Goal: Transaction & Acquisition: Purchase product/service

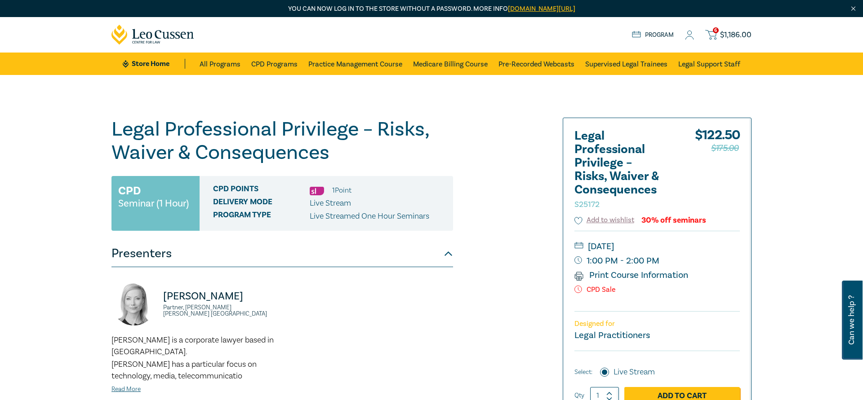
click at [726, 37] on span "$ 1,186.00" at bounding box center [735, 35] width 31 height 10
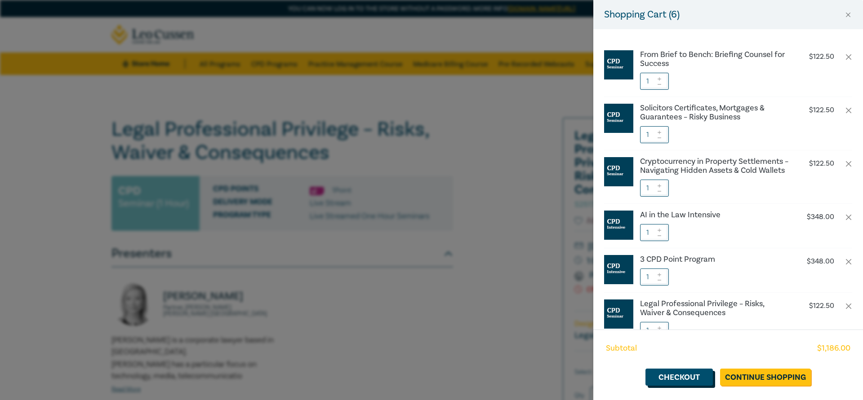
click at [691, 379] on link "Checkout" at bounding box center [678, 377] width 67 height 17
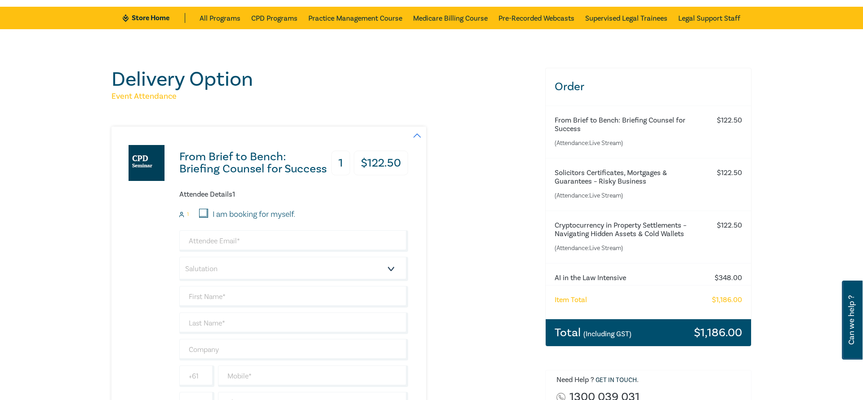
click at [203, 214] on input "I am booking for myself." at bounding box center [203, 213] width 9 height 9
checkbox input "true"
type input "dominic@francislim.com.au"
type input "Dominic"
type input "Lim"
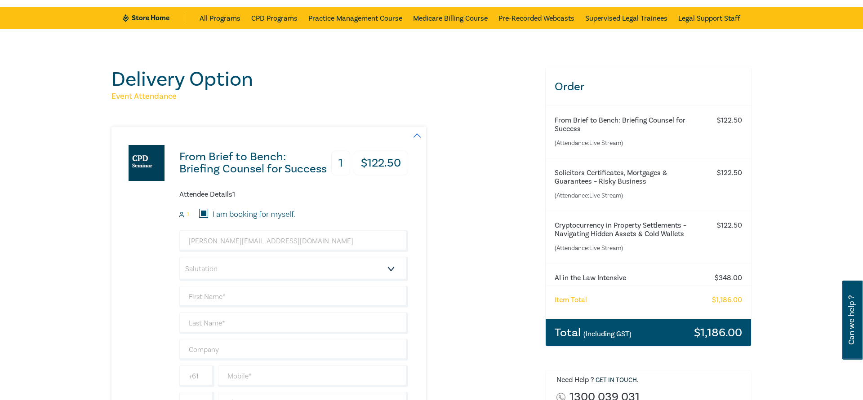
type input "425741490"
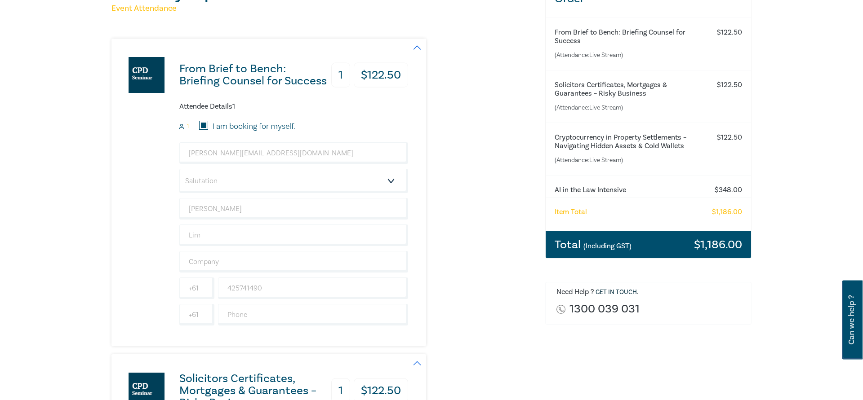
scroll to position [137, 0]
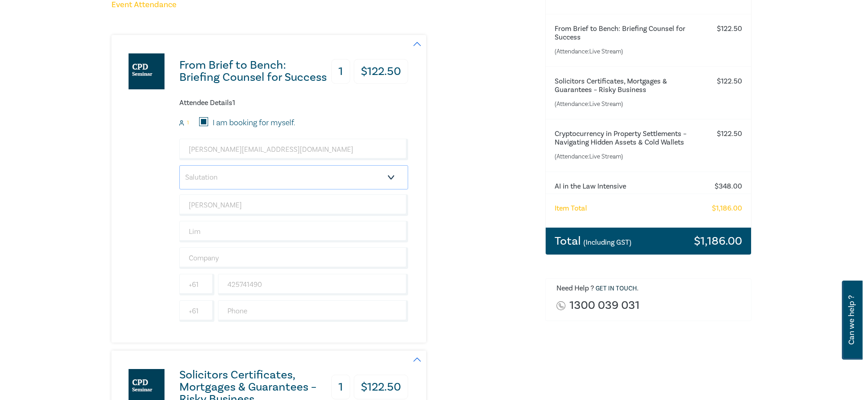
click at [179, 165] on select "Salutation Mr. Mrs. Ms. Miss Dr. Prof. Other" at bounding box center [293, 177] width 229 height 24
select select "Mr."
click option "Mr." at bounding box center [0, 0] width 0 height 0
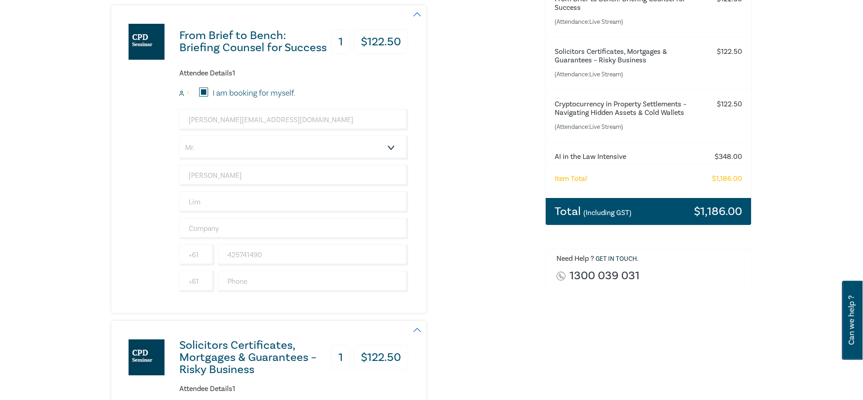
scroll to position [183, 0]
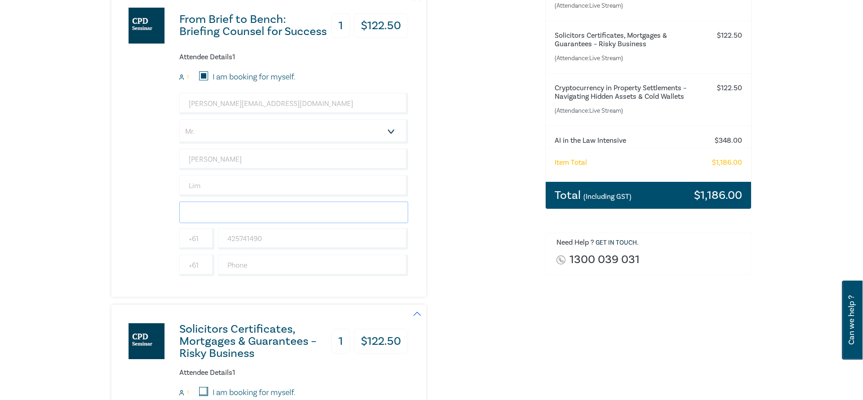
click at [231, 210] on input "text" at bounding box center [293, 213] width 229 height 22
type input "Francis Lim Barristers & Solicitors"
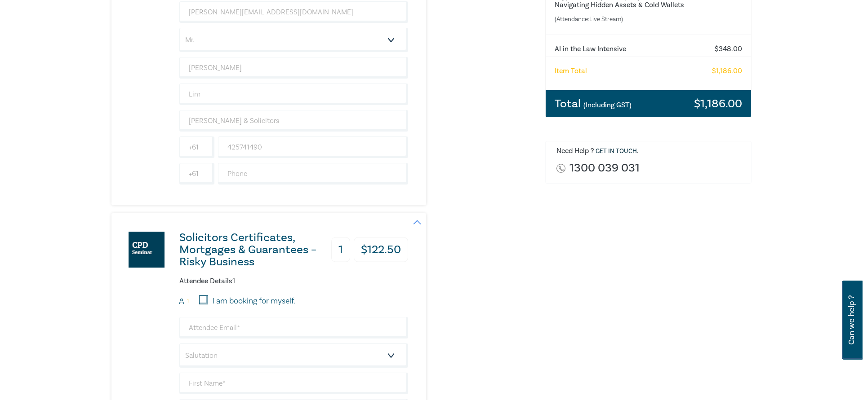
click at [204, 302] on input "I am booking for myself." at bounding box center [203, 300] width 9 height 9
checkbox input "true"
type input "dominic@francislim.com.au"
type input "Dominic"
type input "Lim"
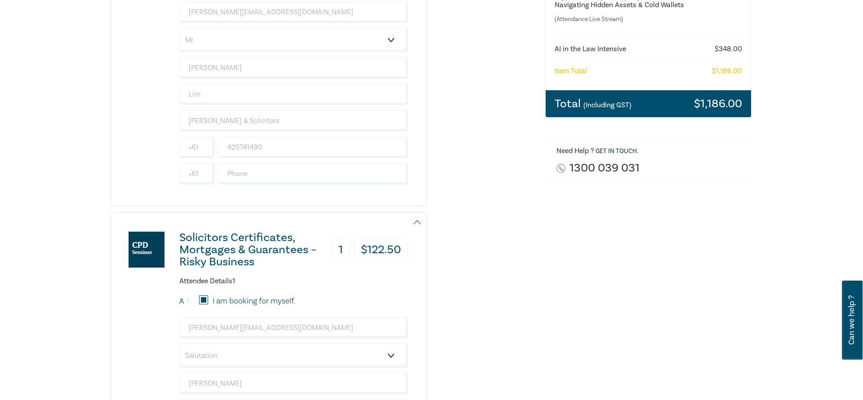
type input "425741490"
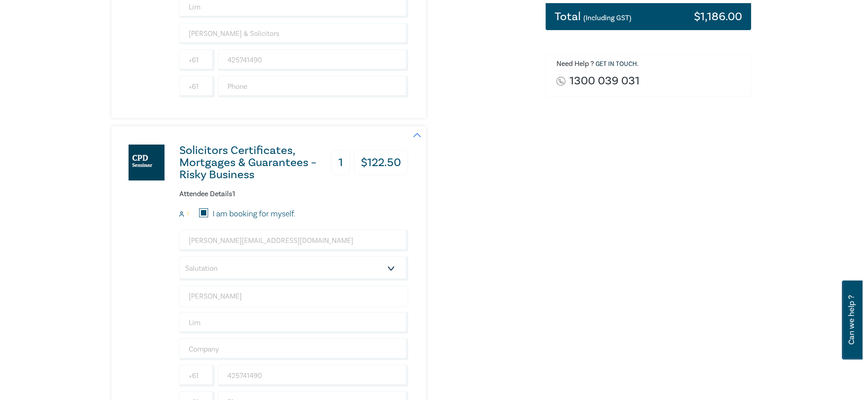
scroll to position [367, 0]
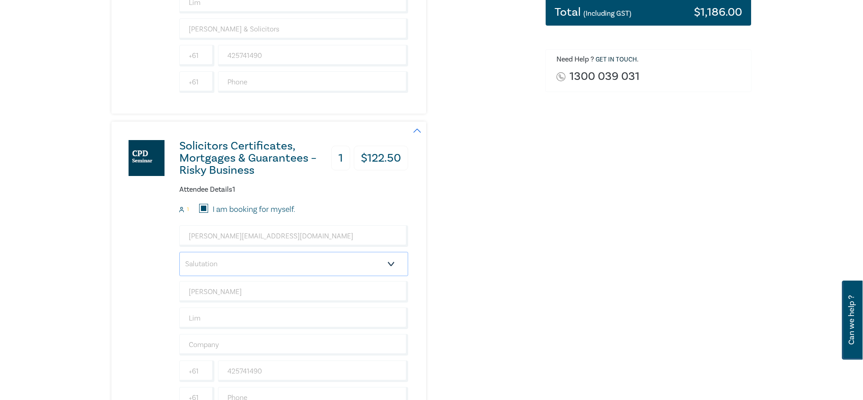
click at [179, 252] on select "Salutation Mr. Mrs. Ms. Miss Dr. Prof. Other" at bounding box center [293, 264] width 229 height 24
select select "Mr."
click option "Mr." at bounding box center [0, 0] width 0 height 0
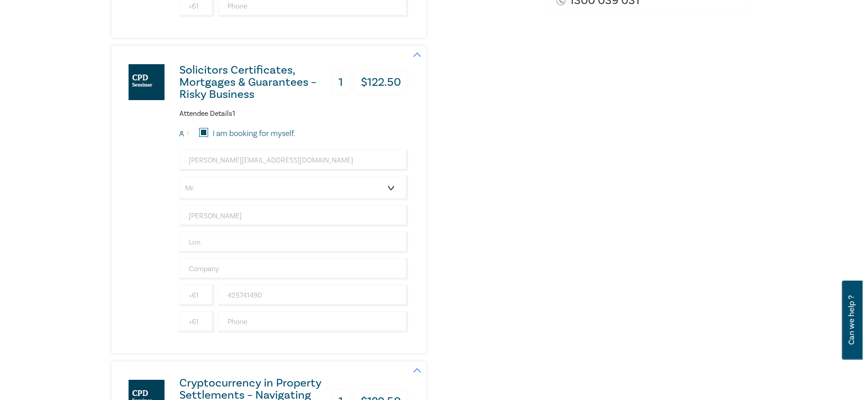
scroll to position [458, 0]
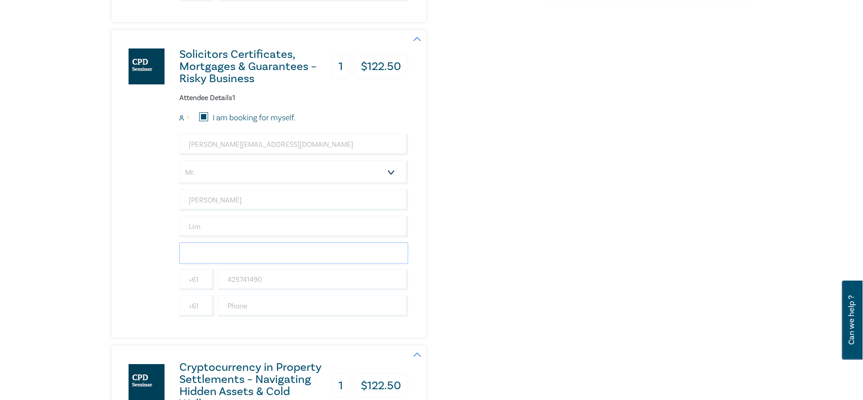
click at [255, 253] on input "text" at bounding box center [293, 254] width 229 height 22
paste input "Francis Lim Barristers & Solicitors"
type input "Francis Lim Barristers & Solicitors"
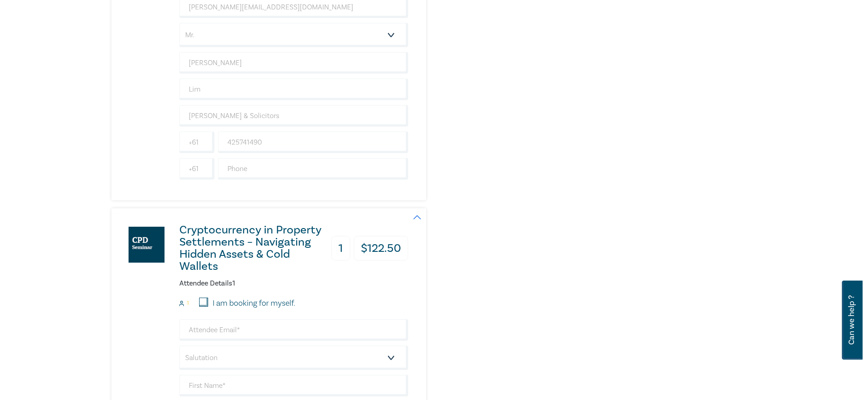
click at [204, 301] on input "I am booking for myself." at bounding box center [203, 302] width 9 height 9
checkbox input "true"
type input "dominic@francislim.com.au"
type input "Dominic"
type input "Lim"
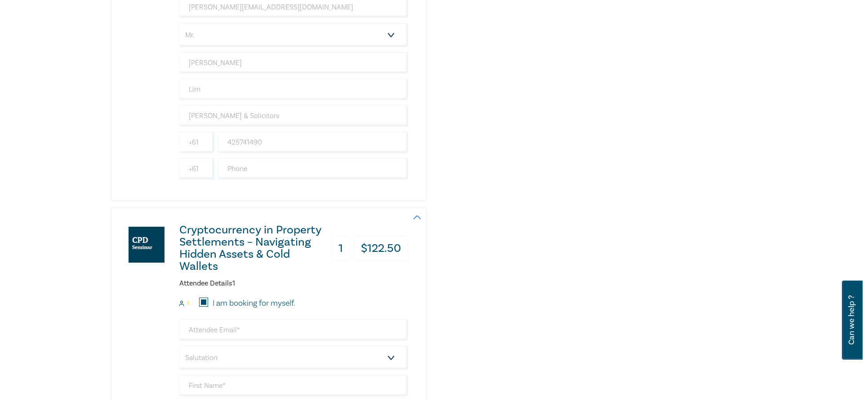
type input "425741490"
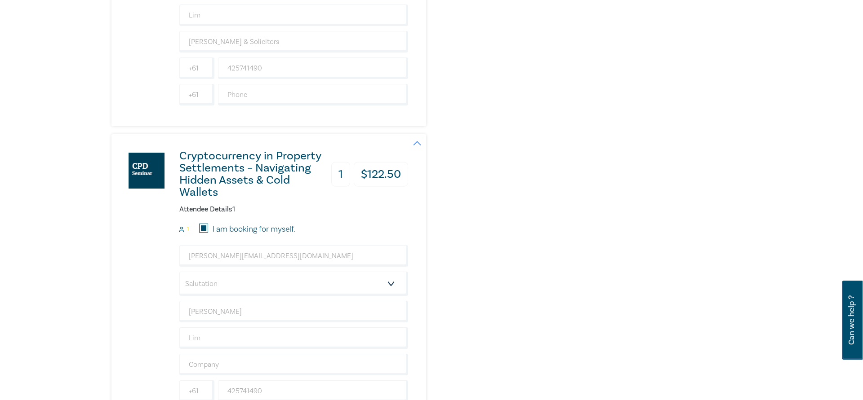
scroll to position [687, 0]
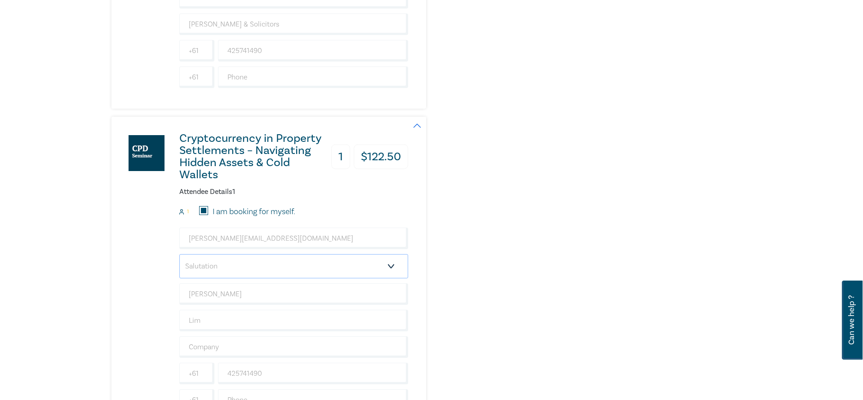
click at [179, 254] on select "Salutation Mr. Mrs. Ms. Miss Dr. Prof. Other" at bounding box center [293, 266] width 229 height 24
select select "Mr."
click option "Mr." at bounding box center [0, 0] width 0 height 0
click at [229, 354] on input "text" at bounding box center [293, 348] width 229 height 22
paste input "Francis Lim Barristers & Solicitors"
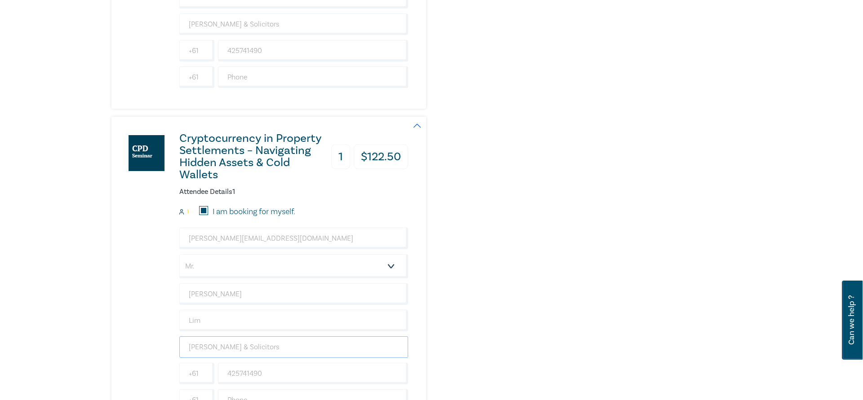
type input "Francis Lim Barristers & Solicitors"
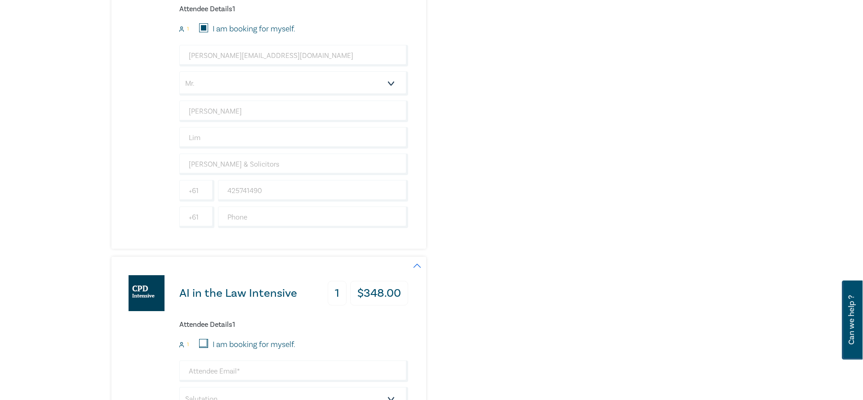
scroll to position [871, 0]
click at [205, 346] on input "I am booking for myself." at bounding box center [203, 343] width 9 height 9
checkbox input "true"
type input "dominic@francislim.com.au"
type input "Dominic"
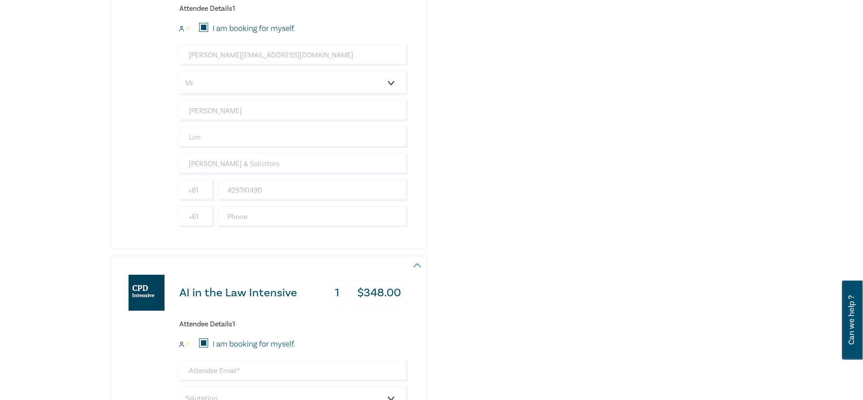
type input "Lim"
type input "425741490"
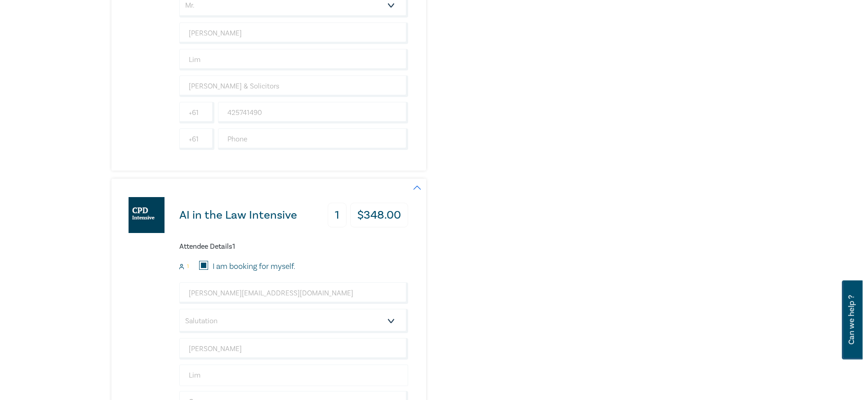
scroll to position [1008, 0]
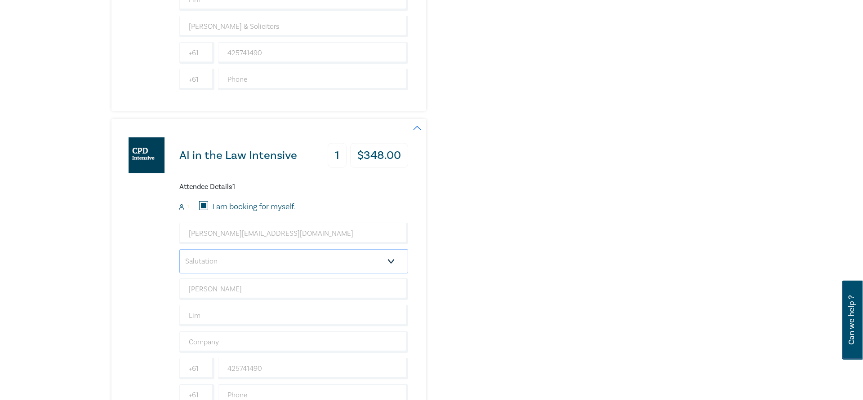
click at [179, 249] on select "Salutation Mr. Mrs. Ms. Miss Dr. Prof. Other" at bounding box center [293, 261] width 229 height 24
select select "Mr."
click option "Mr." at bounding box center [0, 0] width 0 height 0
click at [211, 315] on input "Lim" at bounding box center [293, 316] width 229 height 22
click at [208, 345] on input "text" at bounding box center [293, 343] width 229 height 22
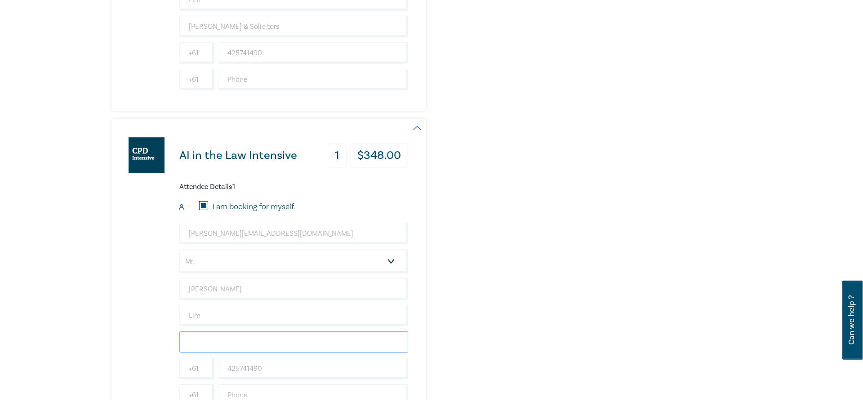
paste input "Francis Lim Barristers & Solicitors"
type input "Francis Lim Barristers & Solicitors"
drag, startPoint x: 88, startPoint y: 336, endPoint x: 93, endPoint y: 324, distance: 13.5
click at [88, 336] on div "Delivery Option Event Attendance From Brief to Bench: Briefing Counsel for Succ…" at bounding box center [431, 116] width 863 height 2098
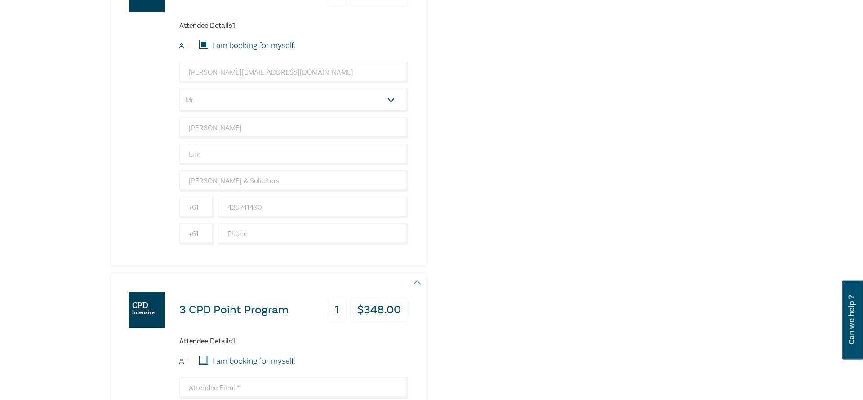
scroll to position [1192, 0]
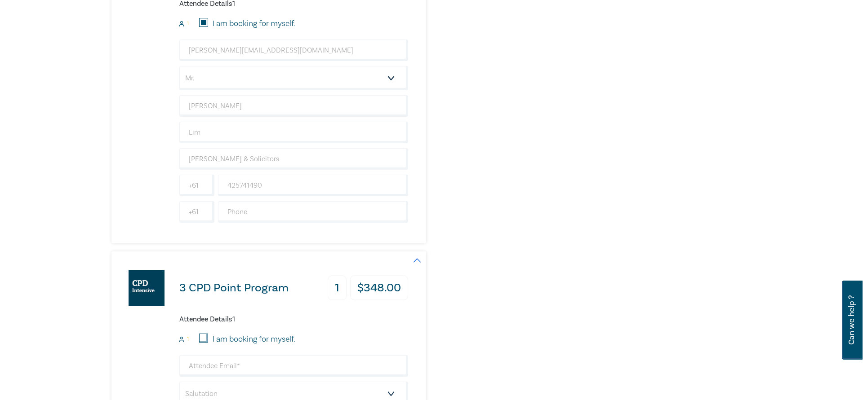
click at [200, 341] on input "I am booking for myself." at bounding box center [203, 338] width 9 height 9
checkbox input "true"
type input "dominic@francislim.com.au"
type input "Dominic"
type input "Lim"
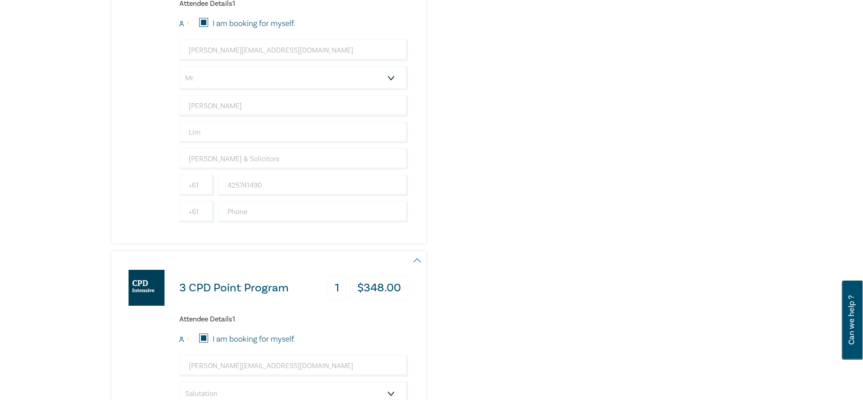
type input "425741490"
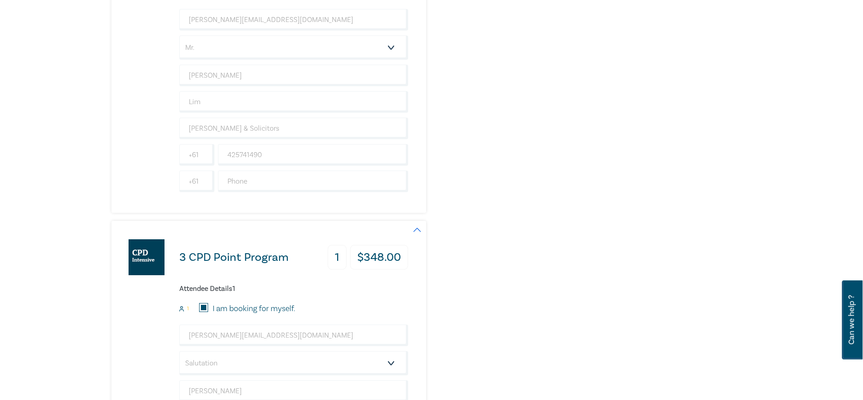
scroll to position [1375, 0]
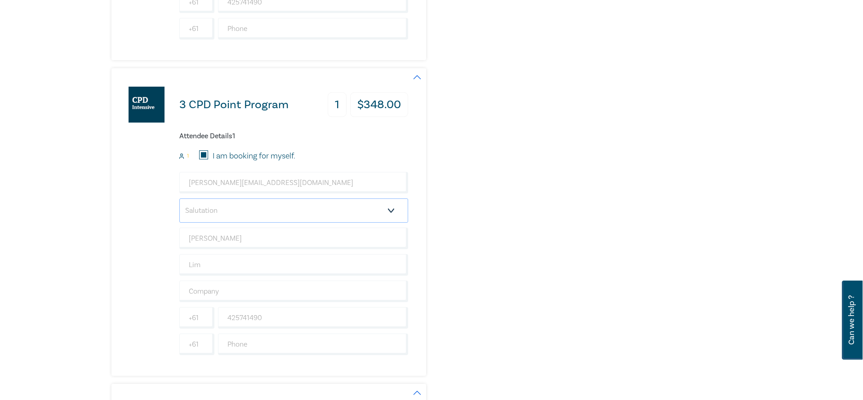
click at [179, 199] on select "Salutation Mr. Mrs. Ms. Miss Dr. Prof. Other" at bounding box center [293, 211] width 229 height 24
select select "Mr."
click option "Mr." at bounding box center [0, 0] width 0 height 0
click at [206, 290] on input "text" at bounding box center [293, 292] width 229 height 22
paste input "Francis Lim Barristers & Solicitors"
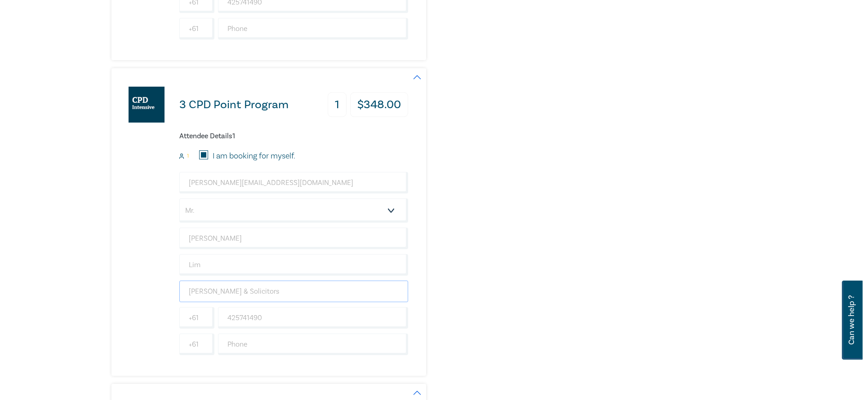
type input "Francis Lim Barristers & Solicitors"
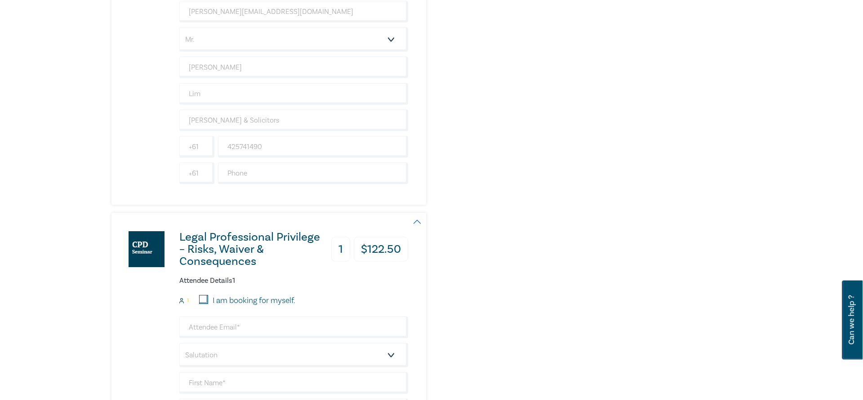
scroll to position [1650, 0]
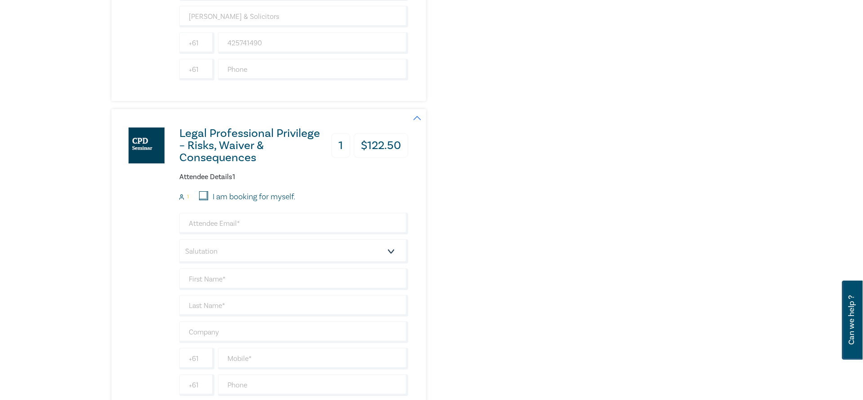
click at [219, 203] on form "1 I am booking for myself. Salutation Mr. Mrs. Ms. Miss Dr. Prof. Other +61 +61…" at bounding box center [293, 293] width 229 height 205
click at [217, 197] on label "I am booking for myself." at bounding box center [254, 197] width 83 height 12
click at [208, 197] on input "I am booking for myself." at bounding box center [203, 195] width 9 height 9
checkbox input "true"
type input "dominic@francislim.com.au"
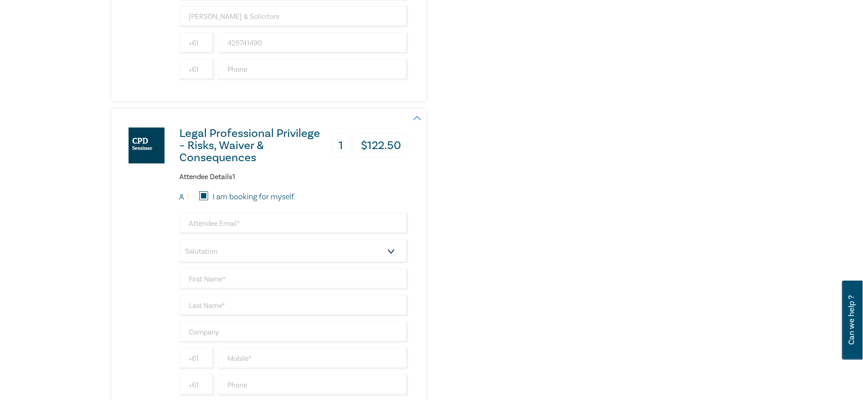
type input "Dominic"
type input "Lim"
type input "425741490"
click at [179, 239] on select "Salutation Mr. Mrs. Ms. Miss Dr. Prof. Other" at bounding box center [293, 251] width 229 height 24
select select "Mr."
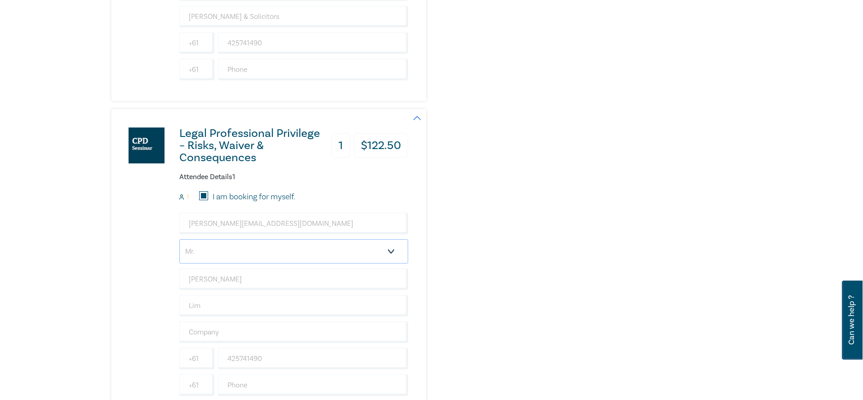
click option "Mr." at bounding box center [0, 0] width 0 height 0
click at [215, 331] on input "text" at bounding box center [293, 333] width 229 height 22
paste input "Francis Lim Barristers & Solicitors"
type input "Francis Lim Barristers & Solicitors"
drag, startPoint x: 122, startPoint y: 306, endPoint x: 121, endPoint y: 300, distance: 5.9
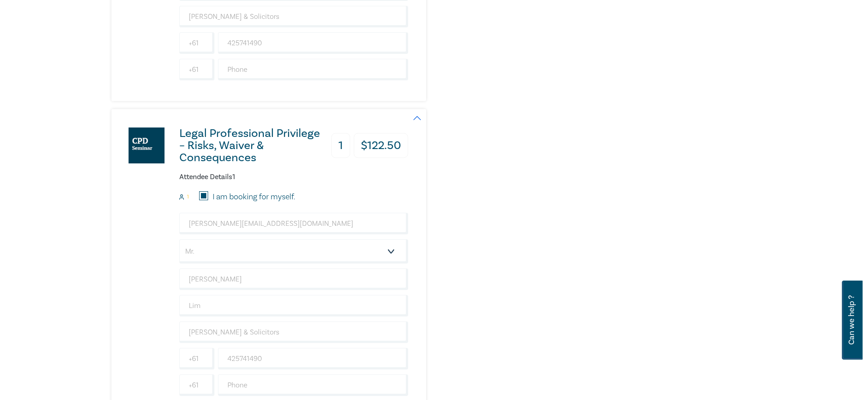
click at [122, 304] on div "Legal Professional Privilege – Risks, Waiver & Consequences 1 $ 122.50 Attendee…" at bounding box center [259, 263] width 297 height 308
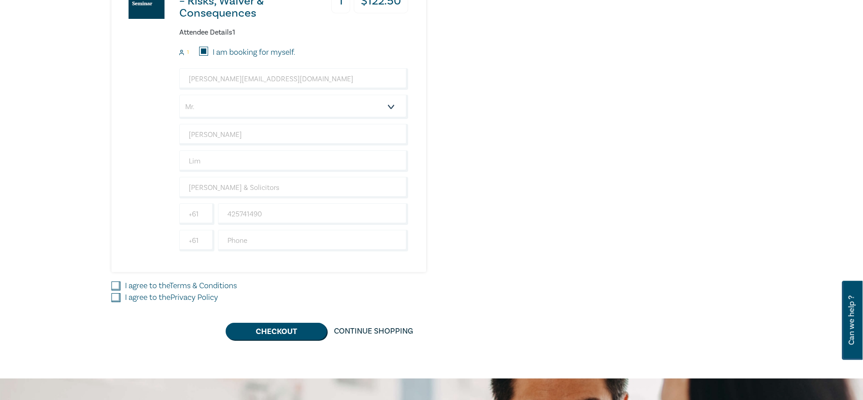
scroll to position [1879, 0]
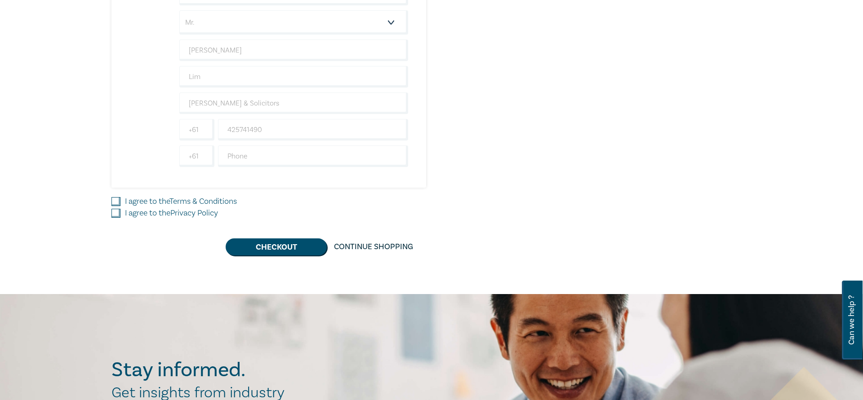
click at [116, 200] on input "I agree to the Terms & Conditions" at bounding box center [115, 201] width 9 height 9
checkbox input "true"
click at [114, 214] on input "I agree to the Privacy Policy" at bounding box center [115, 213] width 9 height 9
checkbox input "true"
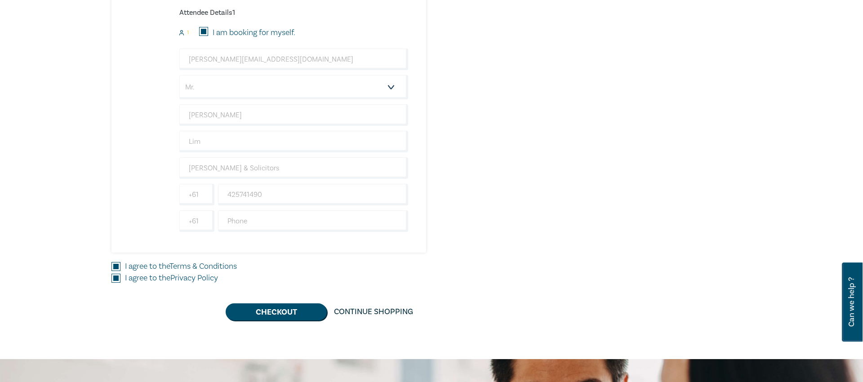
scroll to position [1837, 0]
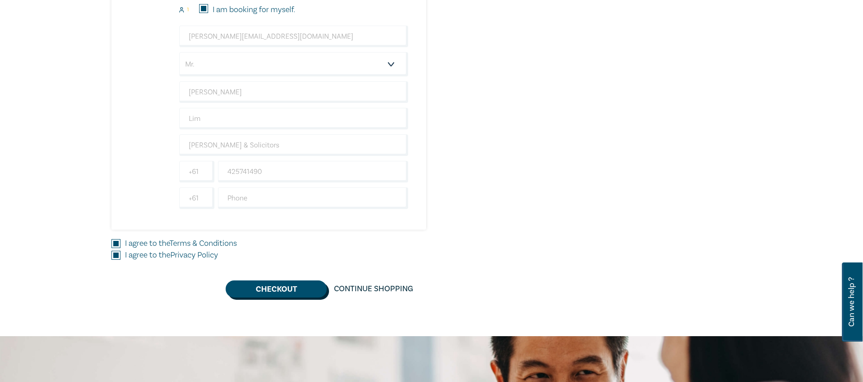
click at [277, 288] on button "Checkout" at bounding box center [276, 288] width 101 height 17
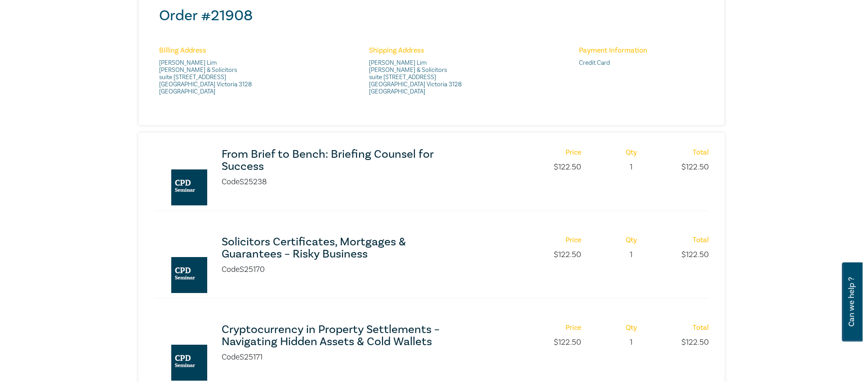
scroll to position [275, 0]
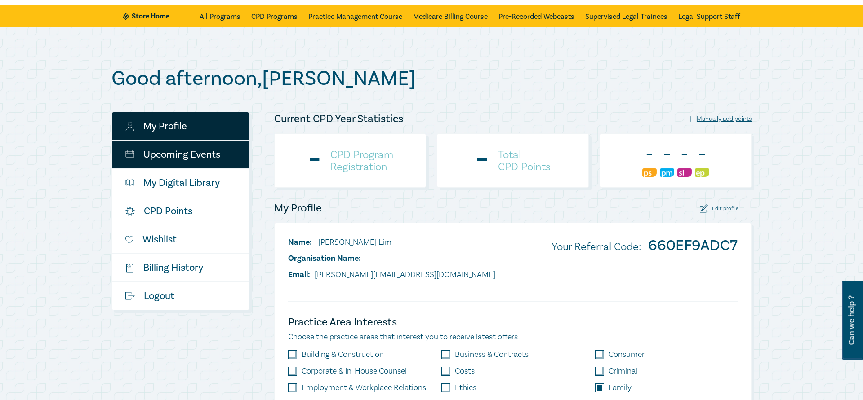
scroll to position [46, 0]
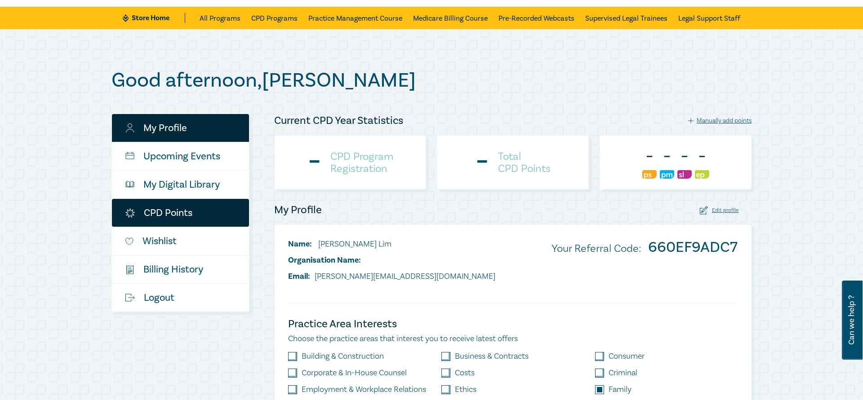
click at [171, 205] on link "CPD Points" at bounding box center [180, 213] width 137 height 28
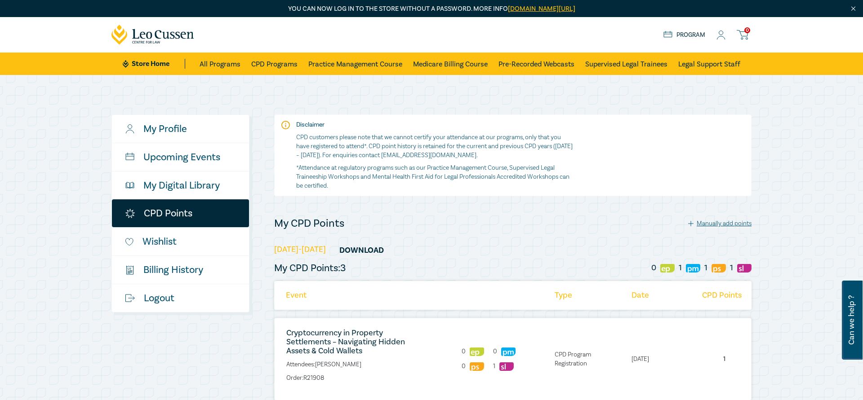
click at [722, 33] on icon at bounding box center [720, 35] width 9 height 9
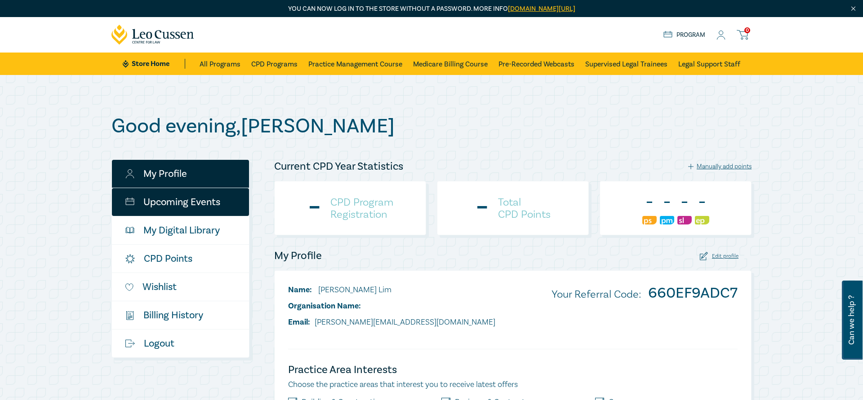
click at [198, 211] on link "Upcoming Events" at bounding box center [180, 202] width 137 height 28
